Goal: Task Accomplishment & Management: Complete application form

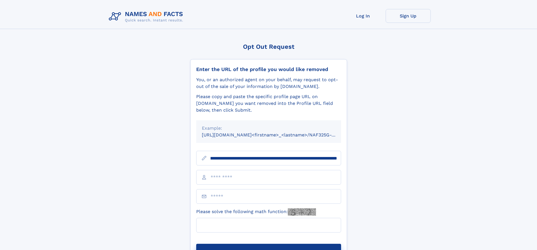
scroll to position [0, 80]
type input "**********"
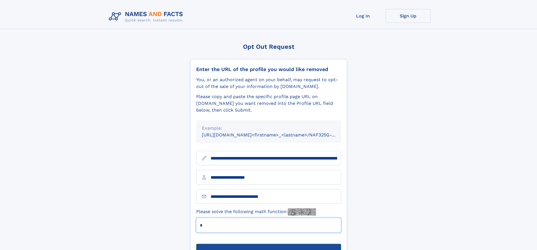
type input "*"
click at [268, 244] on button "Submit Opt Out Request" at bounding box center [268, 253] width 145 height 18
